Goal: Task Accomplishment & Management: Manage account settings

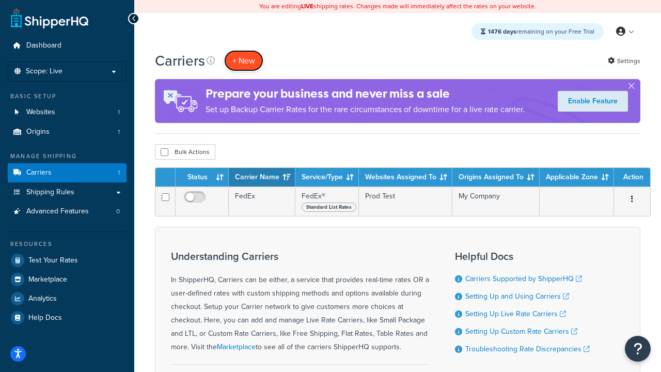
click at [244, 60] on button "+ New" at bounding box center [243, 60] width 39 height 21
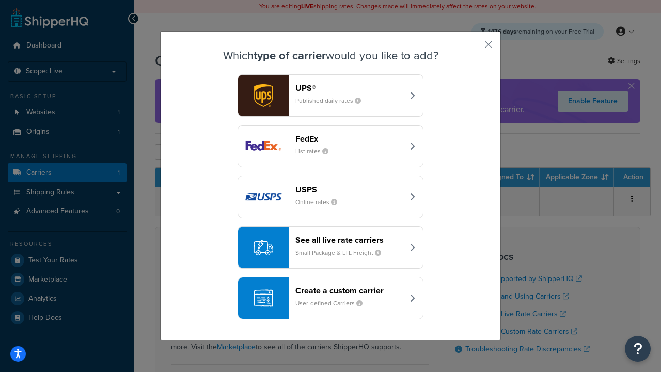
click at [330, 146] on div "FedEx List rates" at bounding box center [349, 146] width 108 height 25
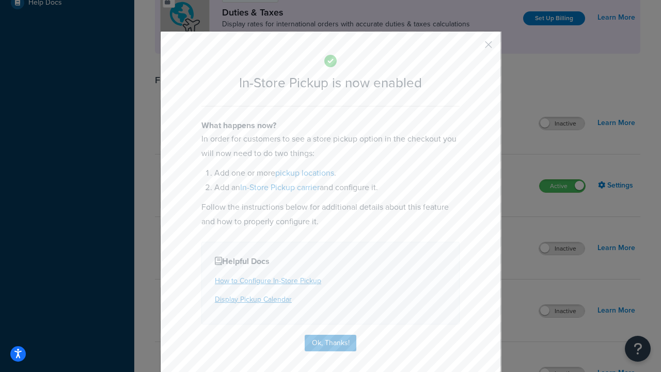
click at [473, 48] on button "button" at bounding box center [473, 48] width 3 height 3
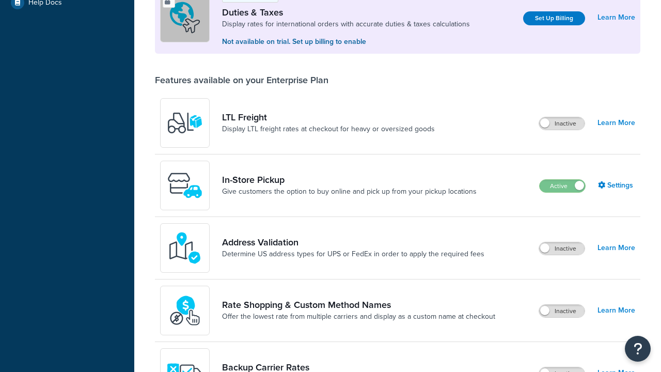
scroll to position [315, 0]
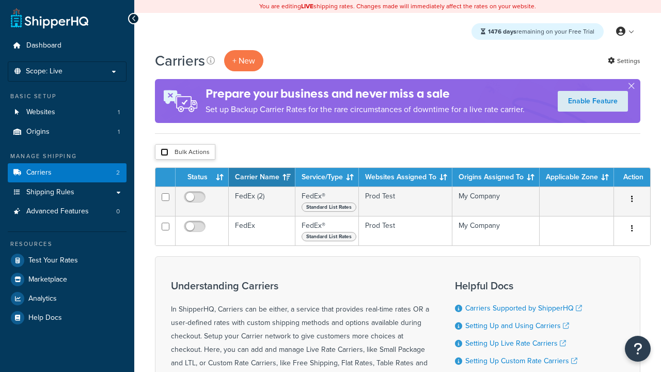
click at [164, 152] on input "checkbox" at bounding box center [165, 152] width 8 height 8
checkbox input "true"
click at [0, 0] on button "Delete" at bounding box center [0, 0] width 0 height 0
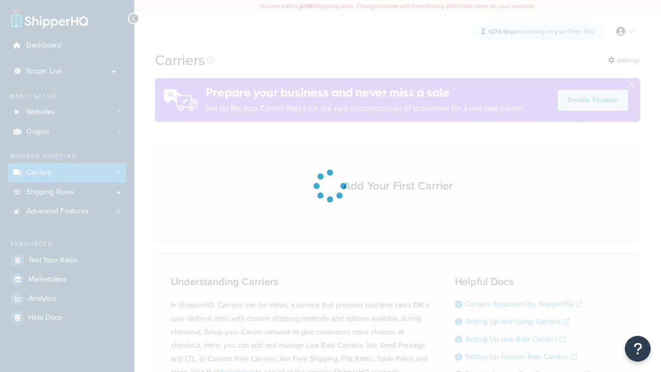
scroll to position [91, 0]
